Goal: Information Seeking & Learning: Check status

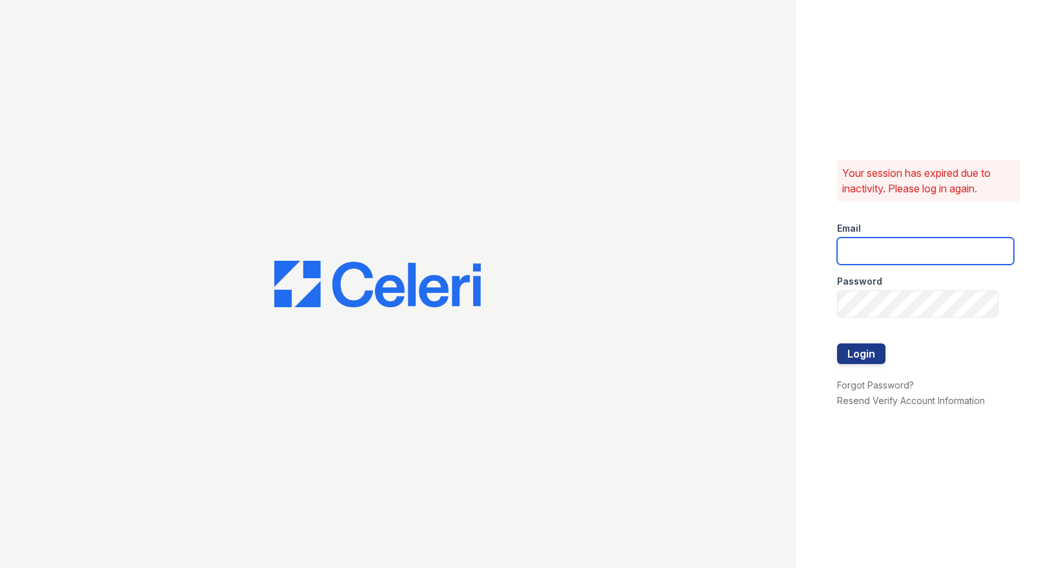
drag, startPoint x: 894, startPoint y: 252, endPoint x: 892, endPoint y: 258, distance: 6.6
click at [892, 254] on input "email" at bounding box center [925, 250] width 177 height 27
type input "ssalazar@trinity-pm.com"
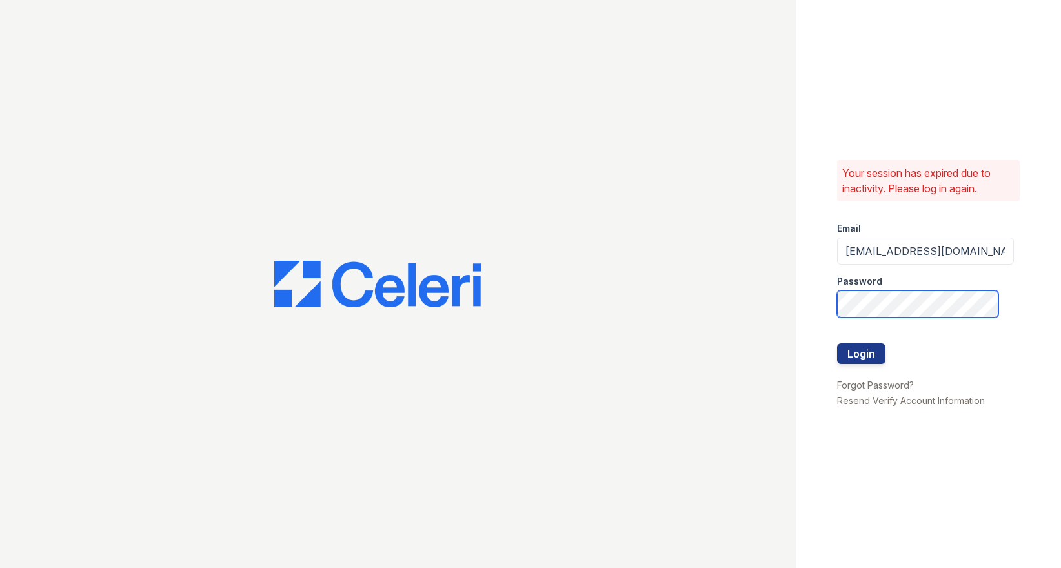
click at [837, 343] on button "Login" at bounding box center [861, 353] width 48 height 21
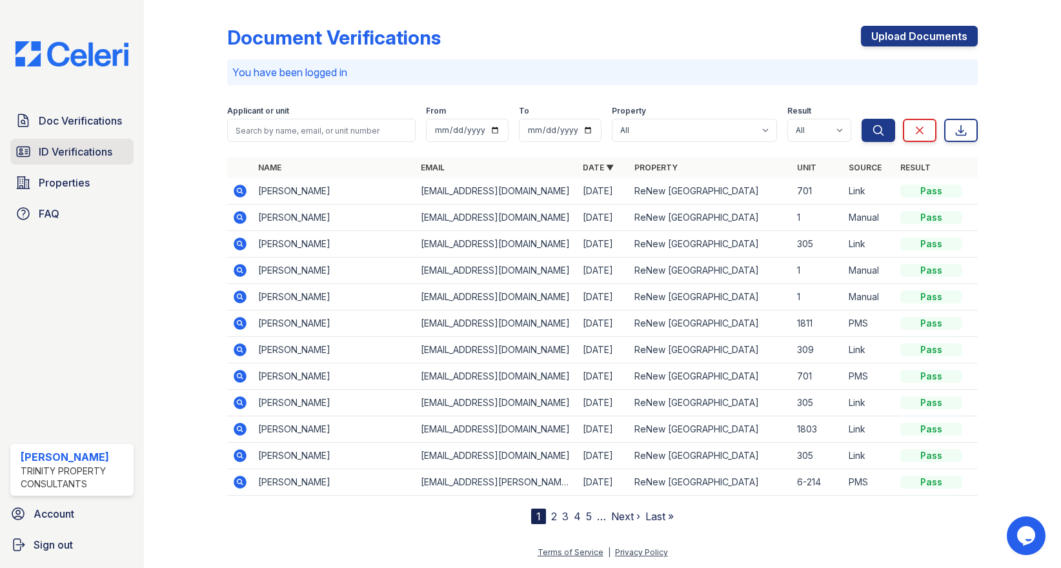
click at [39, 153] on span "ID Verifications" at bounding box center [76, 151] width 74 height 15
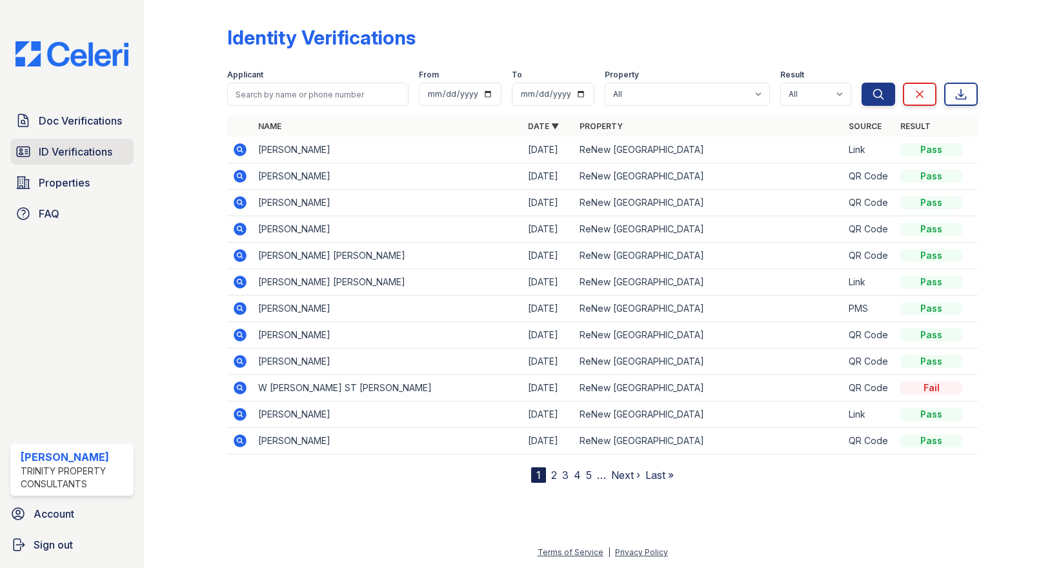
click at [92, 148] on span "ID Verifications" at bounding box center [76, 151] width 74 height 15
click at [256, 102] on input "search" at bounding box center [317, 94] width 181 height 23
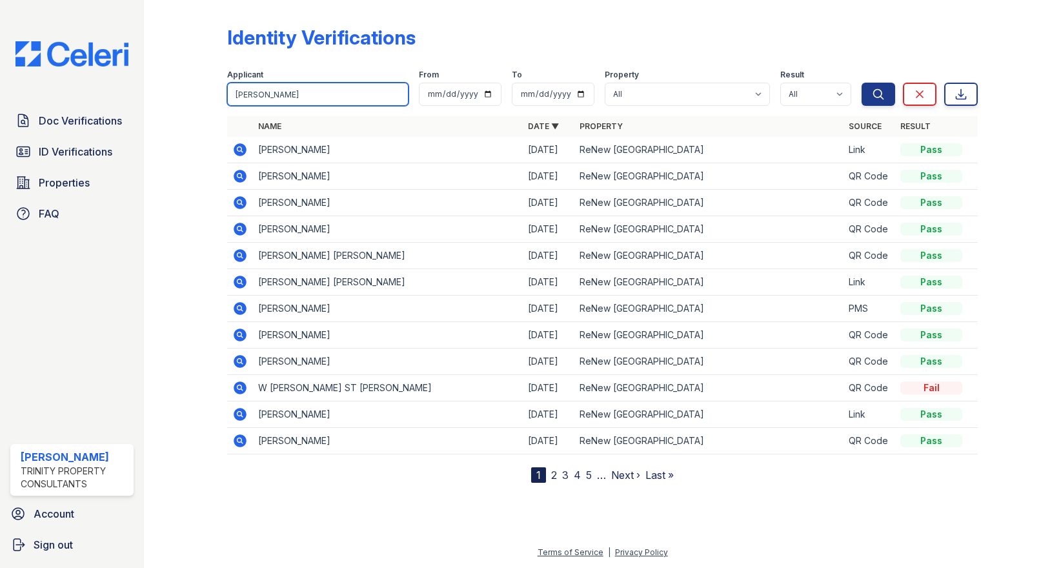
type input "[PERSON_NAME]"
click at [861, 83] on button "Search" at bounding box center [878, 94] width 34 height 23
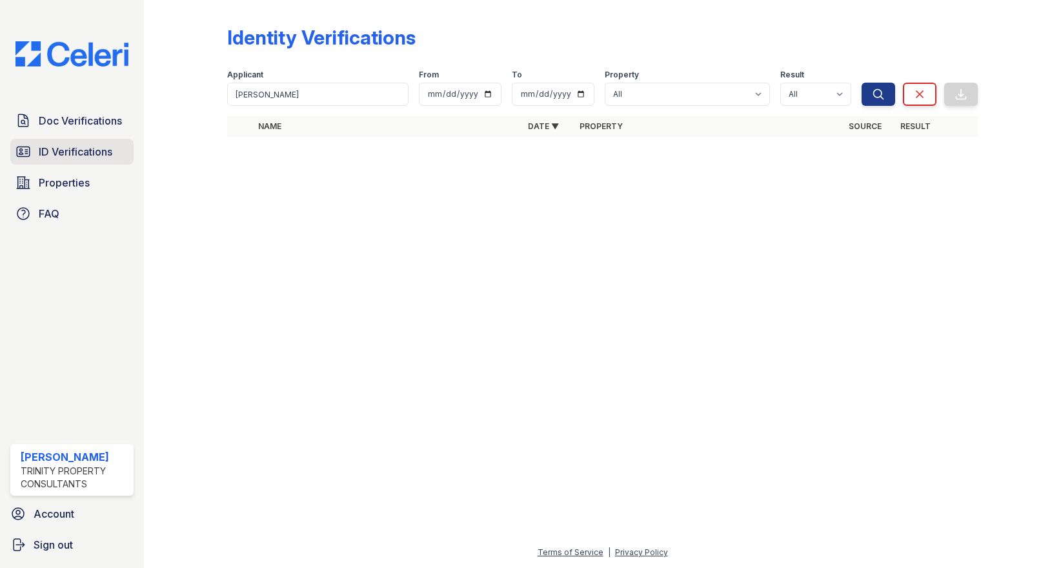
click at [81, 152] on span "ID Verifications" at bounding box center [76, 151] width 74 height 15
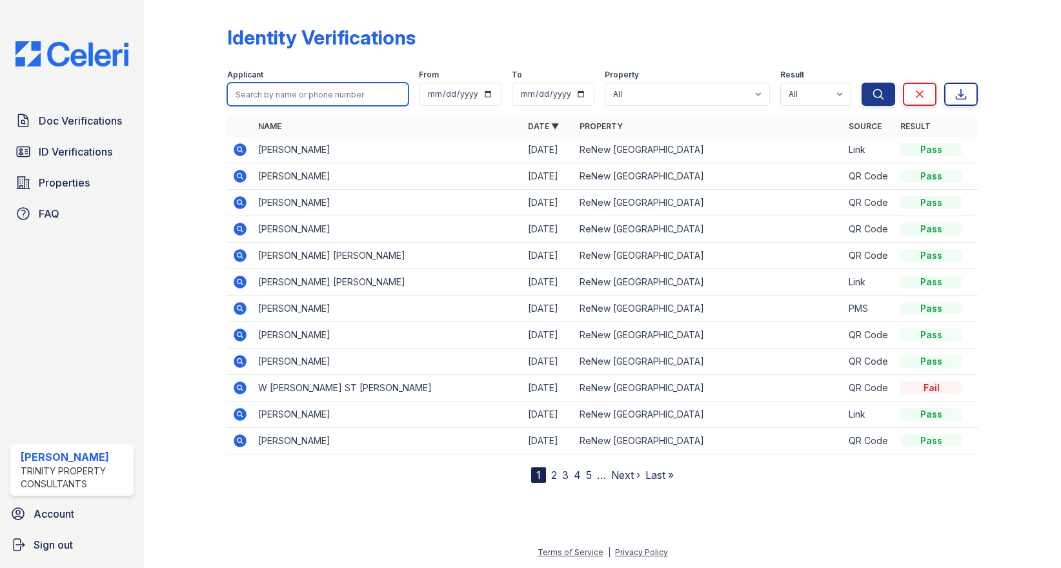
click at [303, 99] on input "search" at bounding box center [317, 94] width 181 height 23
type input "[PERSON_NAME]"
click at [861, 83] on button "Search" at bounding box center [878, 94] width 34 height 23
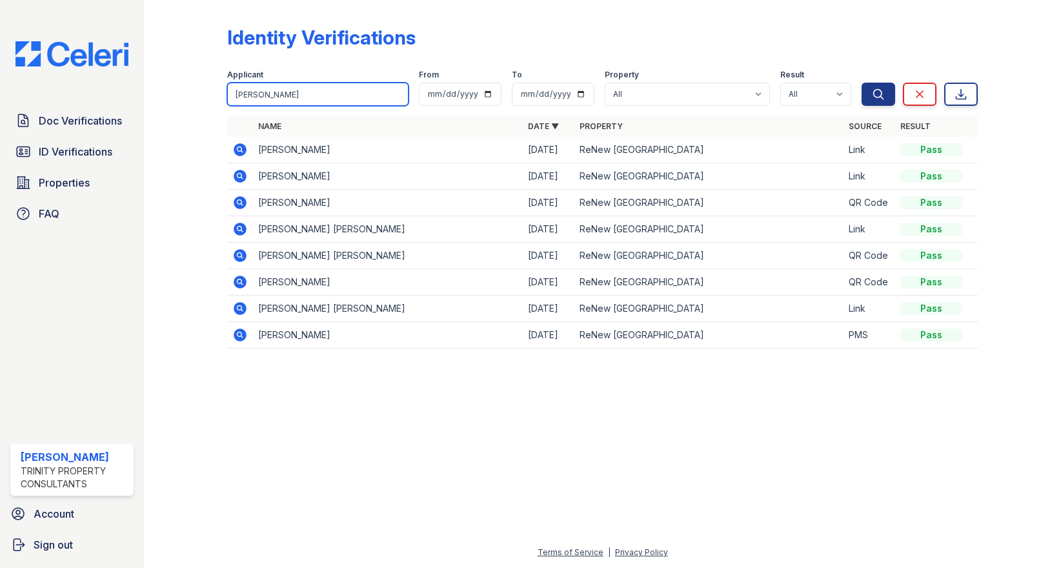
drag, startPoint x: 288, startPoint y: 98, endPoint x: 121, endPoint y: 105, distance: 167.3
click at [121, 105] on div "Doc Verifications ID Verifications Properties FAQ [PERSON_NAME] Trinity Propert…" at bounding box center [530, 284] width 1061 height 568
type input "gudanick"
click at [861, 83] on button "Search" at bounding box center [878, 94] width 34 height 23
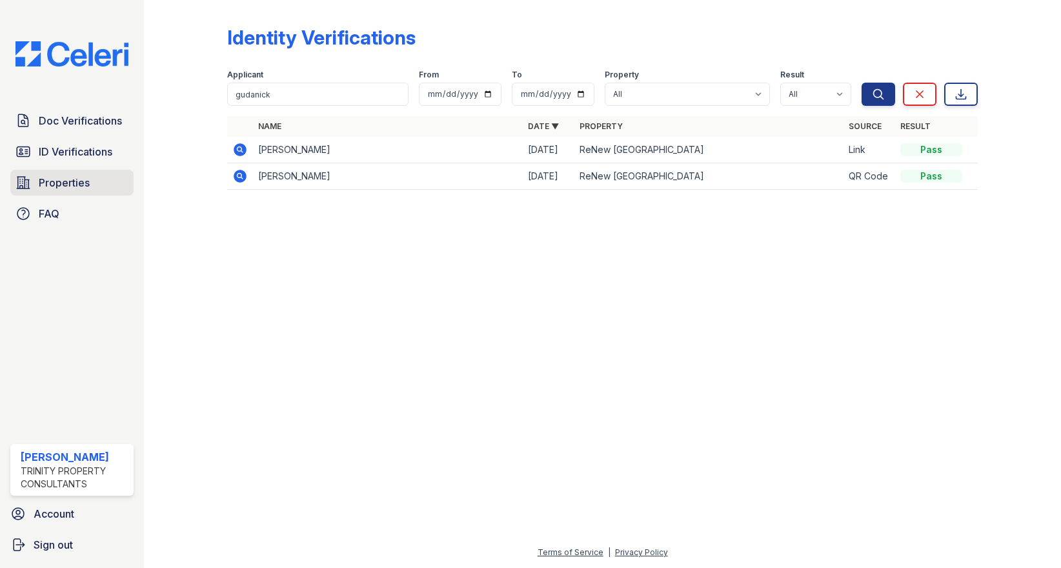
click at [69, 186] on span "Properties" at bounding box center [64, 182] width 51 height 15
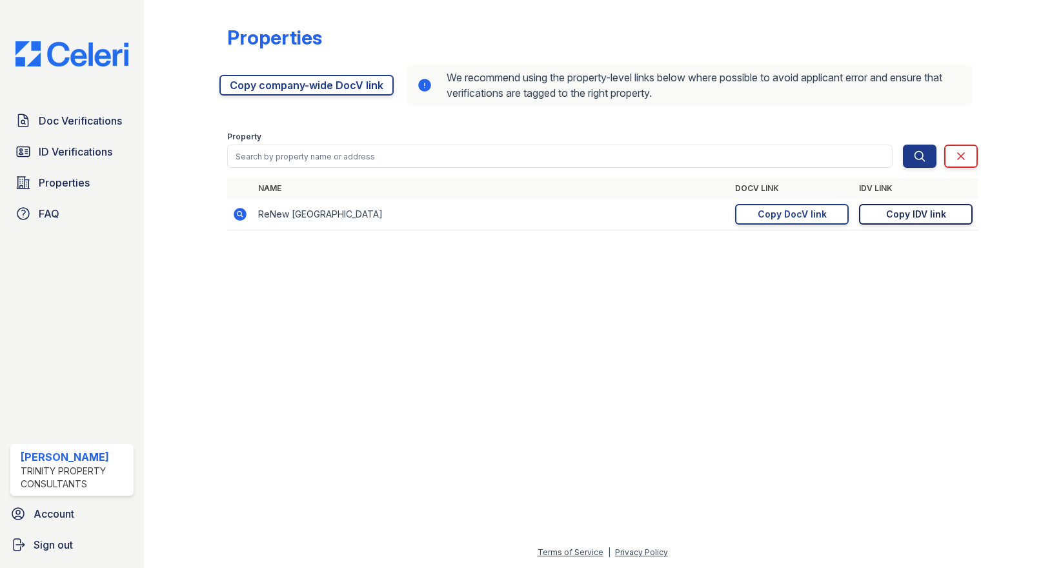
click at [910, 223] on link "Copy IDV link Copy link" at bounding box center [916, 214] width 114 height 21
